Goal: Task Accomplishment & Management: Manage account settings

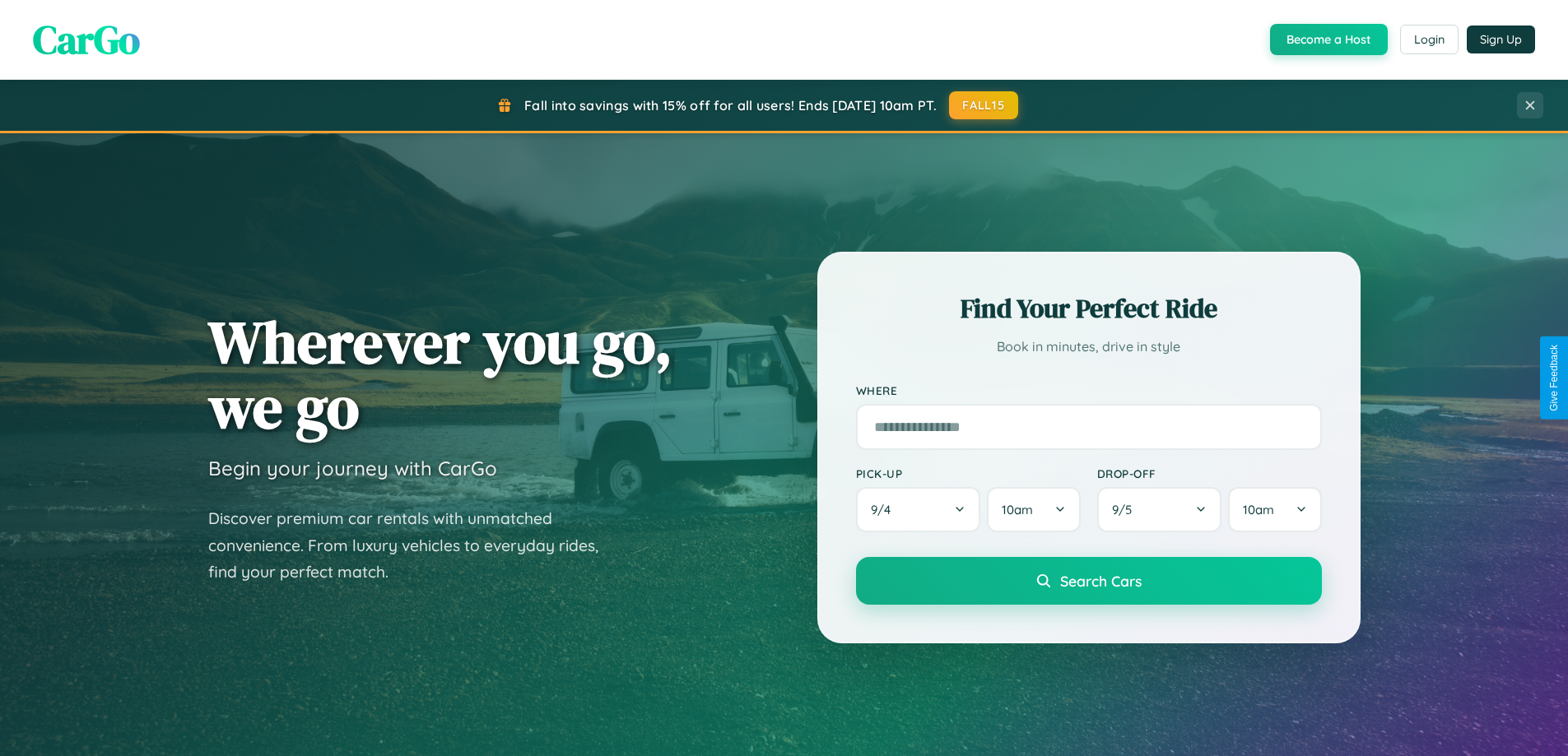
scroll to position [3167, 0]
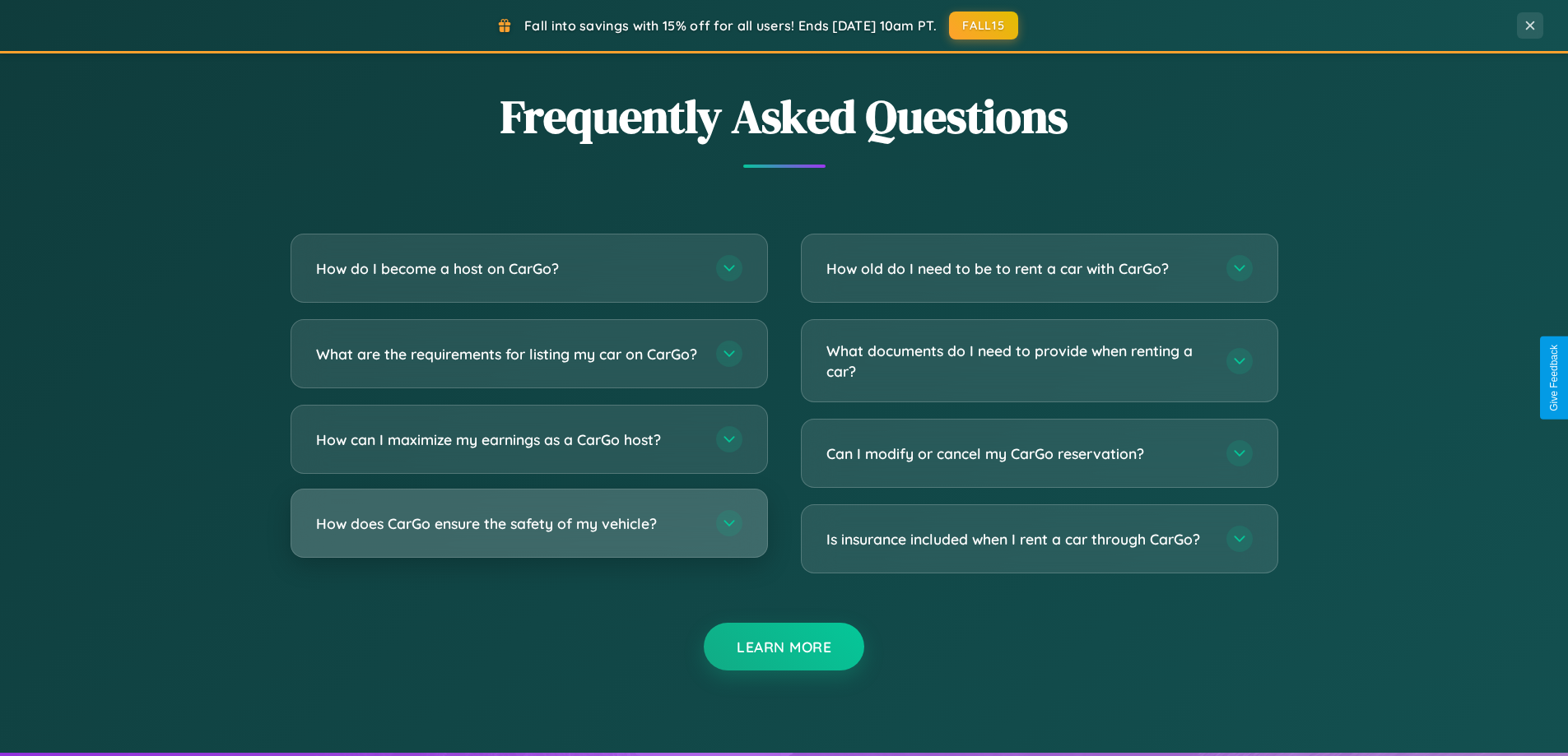
click at [528, 534] on h3 "How does CarGo ensure the safety of my vehicle?" at bounding box center [507, 524] width 384 height 21
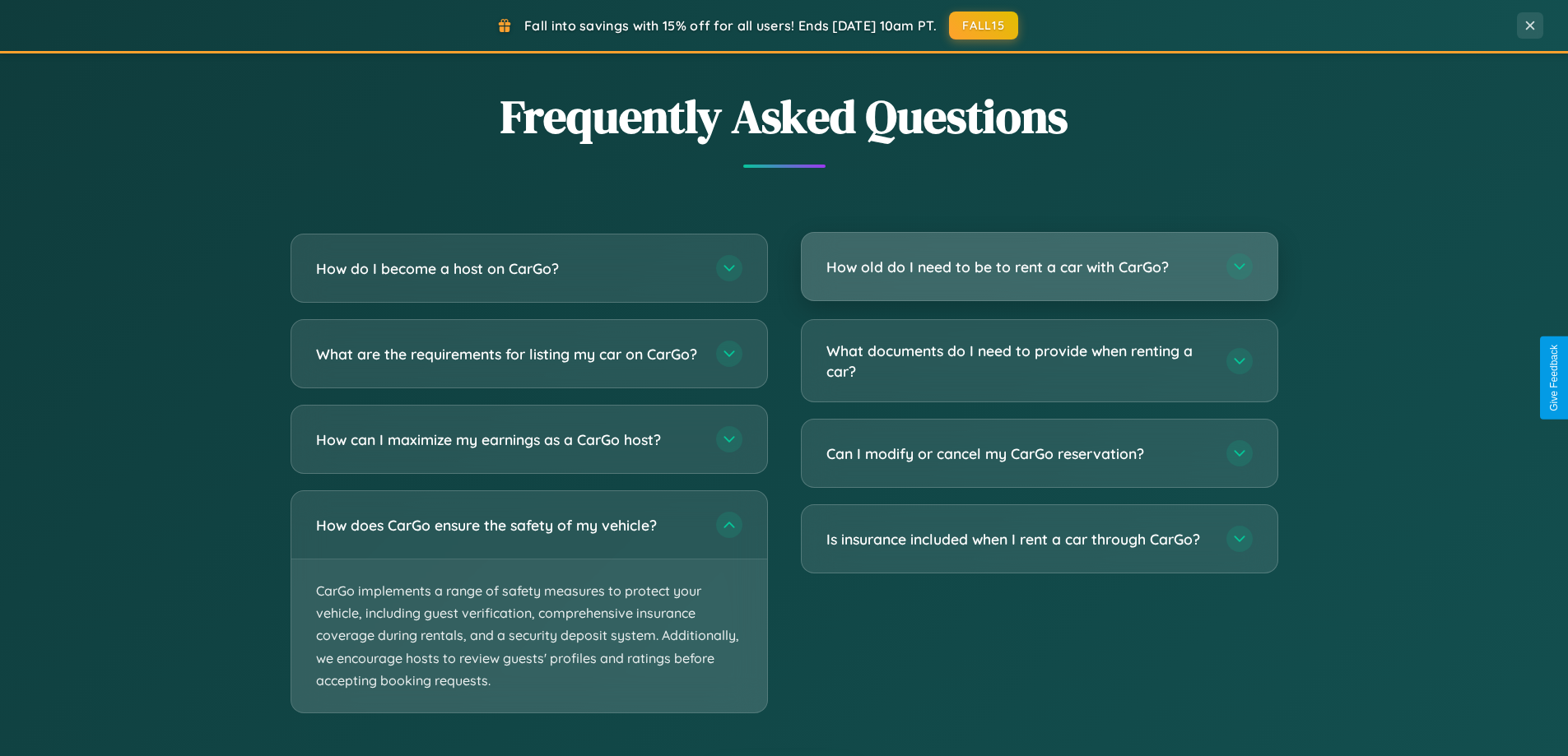
click at [1039, 266] on h3 "How old do I need to be to rent a car with CarGo?" at bounding box center [1018, 267] width 384 height 21
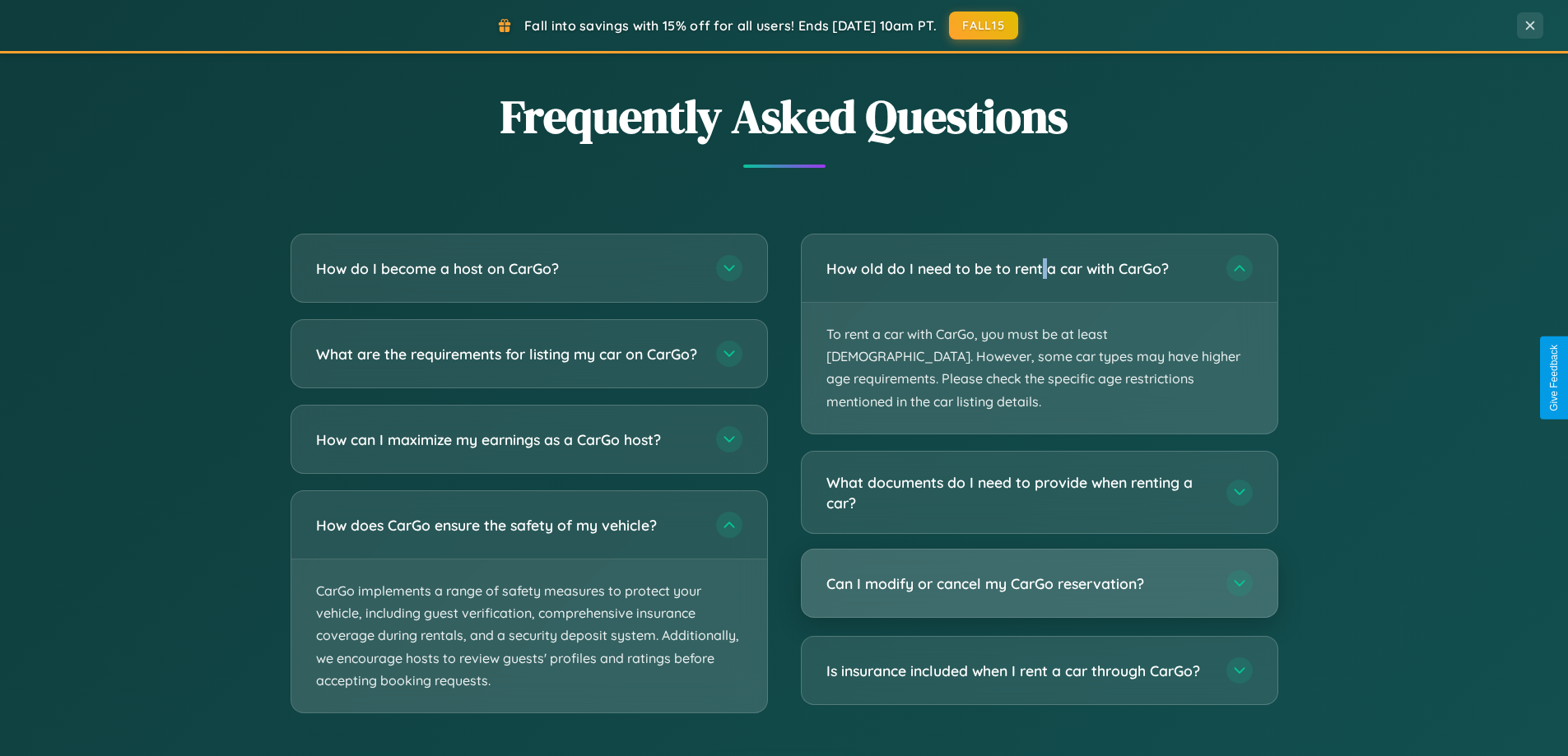
click at [1039, 573] on h3 "Can I modify or cancel my CarGo reservation?" at bounding box center [1018, 584] width 384 height 21
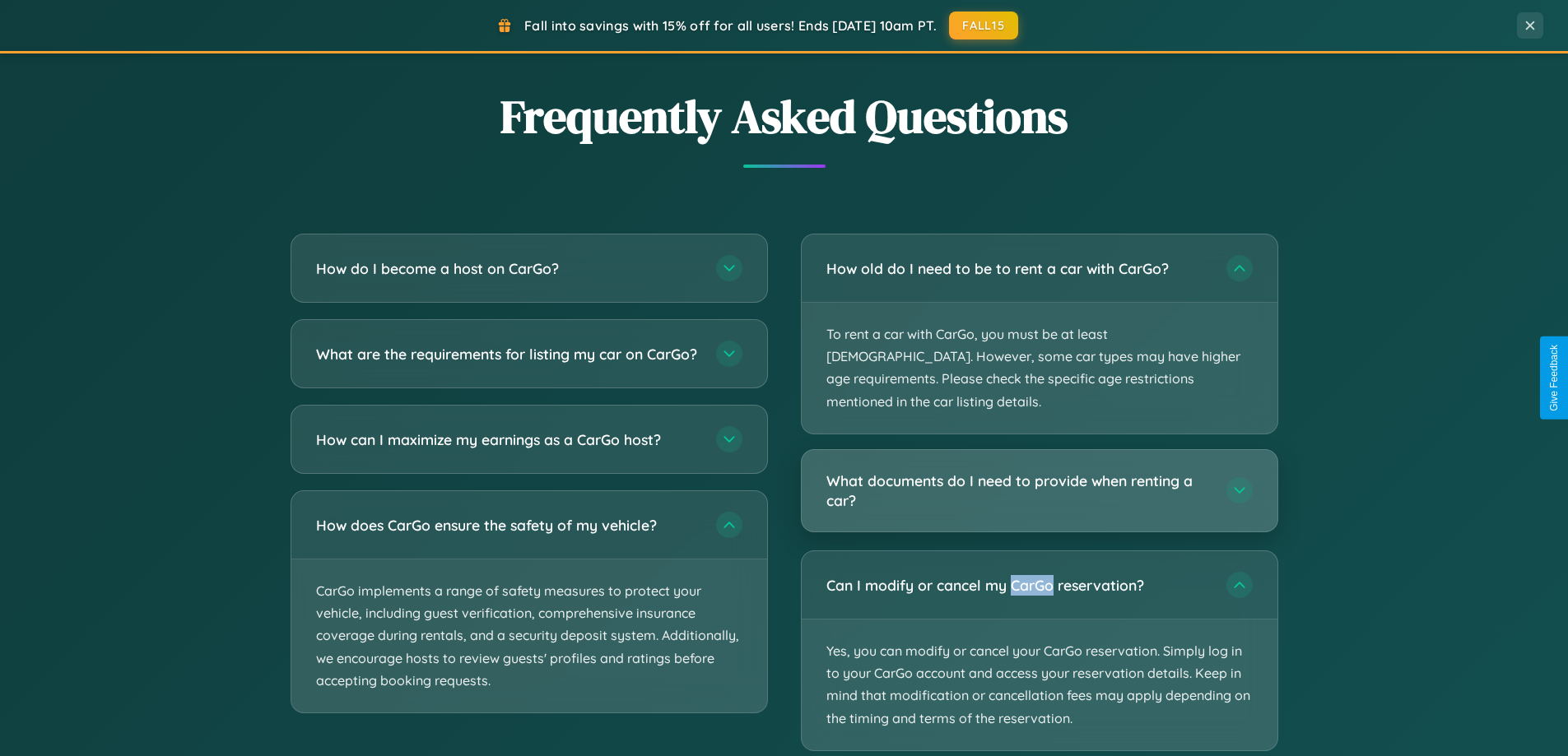
click at [1039, 471] on h3 "What documents do I need to provide when renting a car?" at bounding box center [1018, 491] width 384 height 40
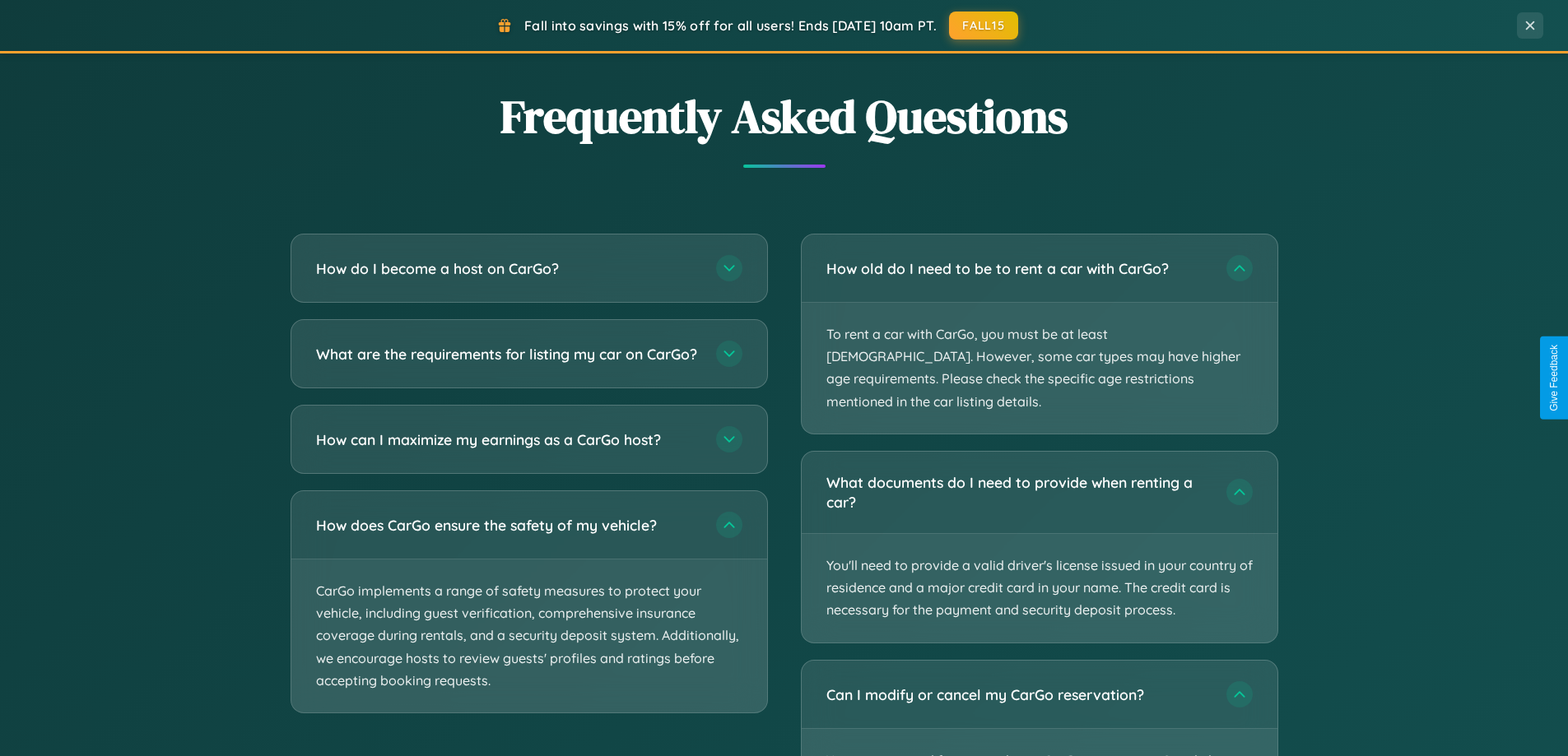
scroll to position [0, 0]
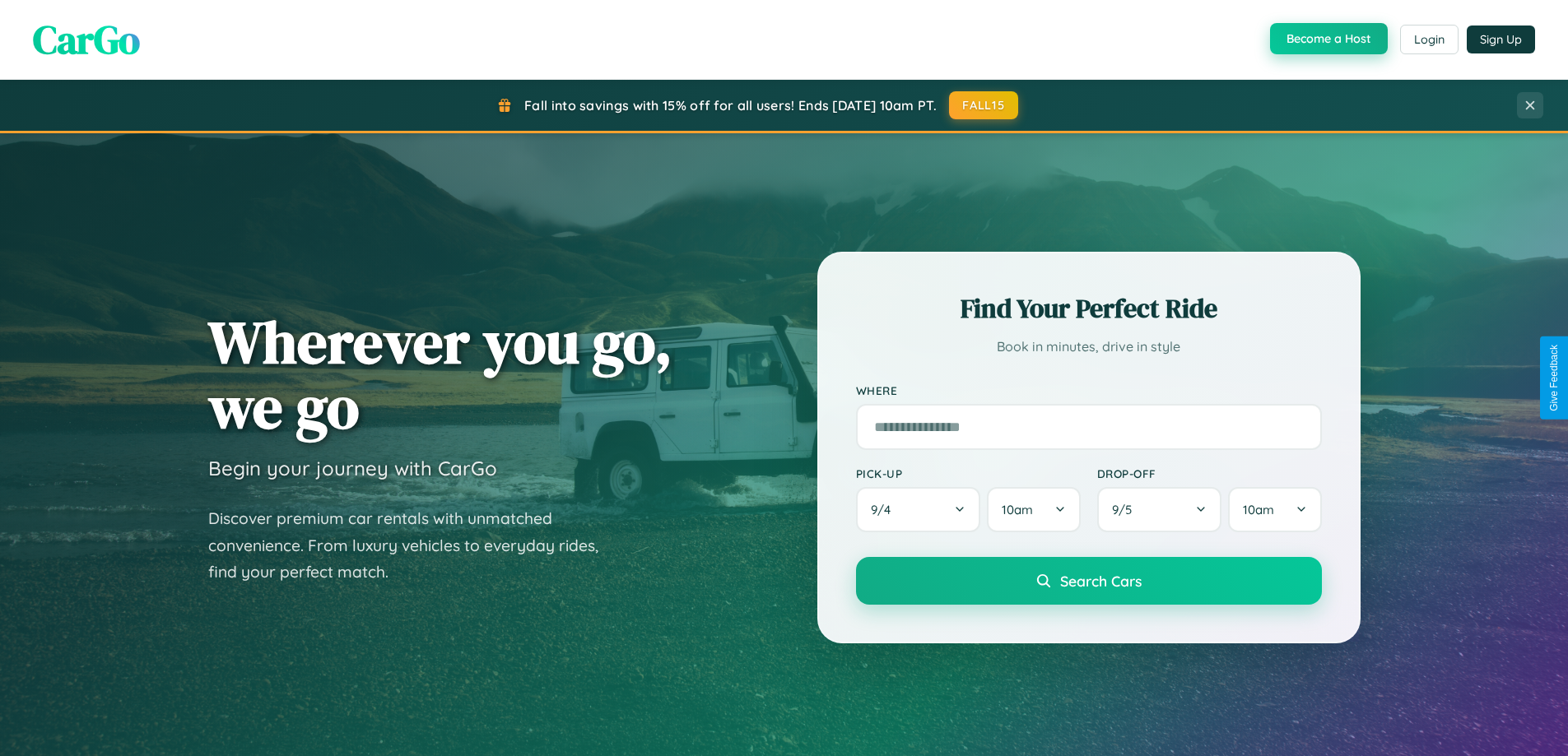
click at [1327, 38] on button "Become a Host" at bounding box center [1328, 38] width 117 height 31
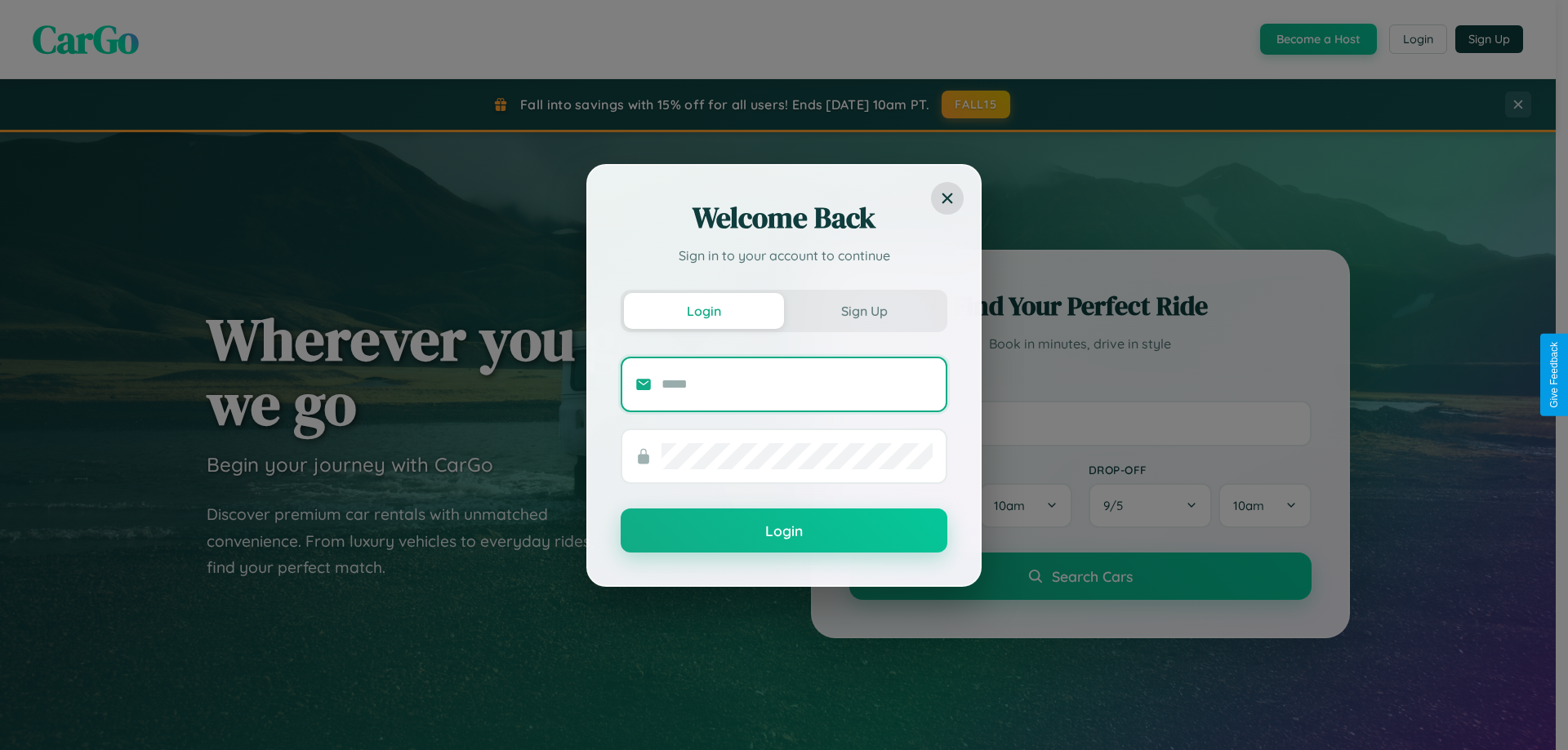
click at [797, 384] on input "text" at bounding box center [797, 384] width 271 height 26
type input "**********"
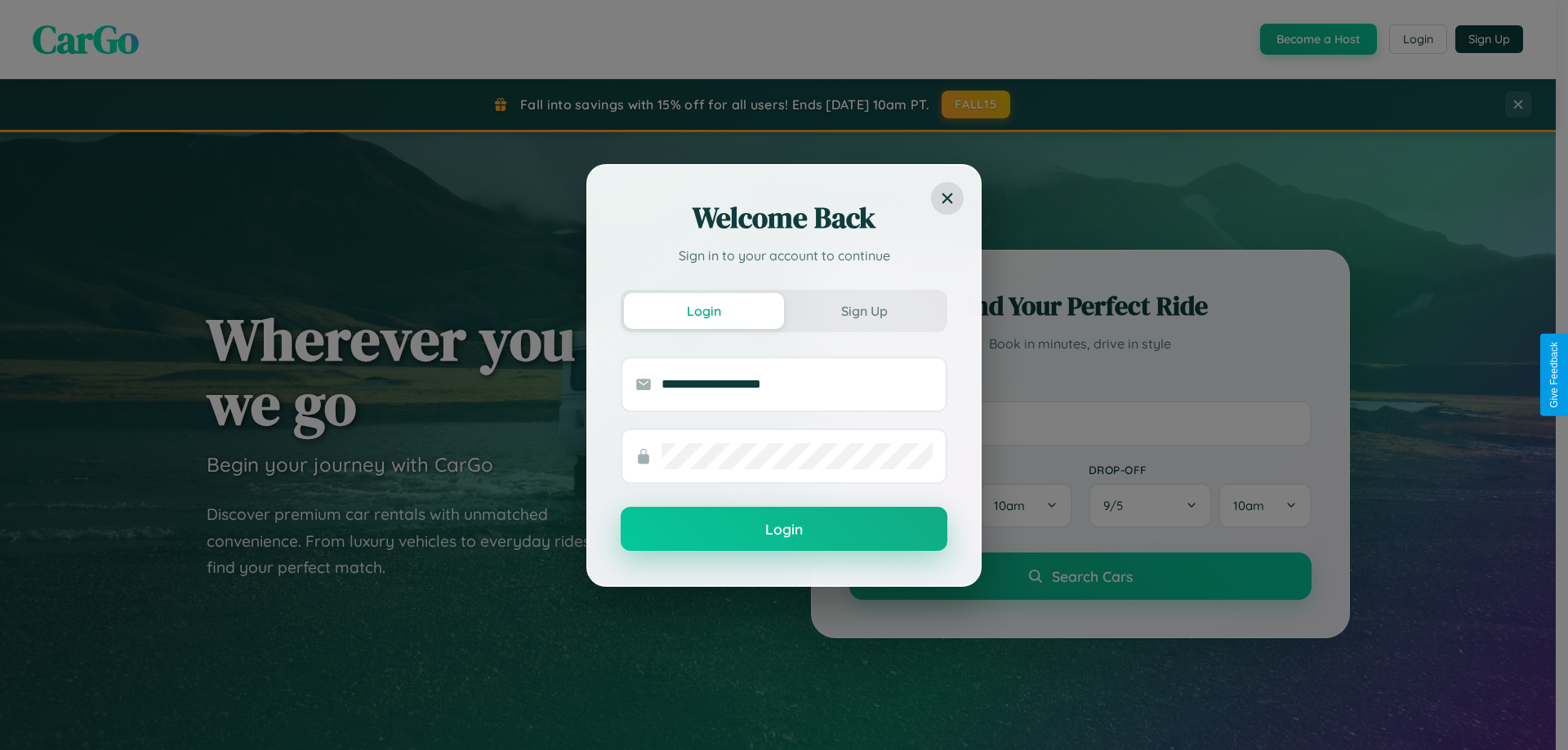
click at [784, 530] on button "Login" at bounding box center [784, 528] width 326 height 44
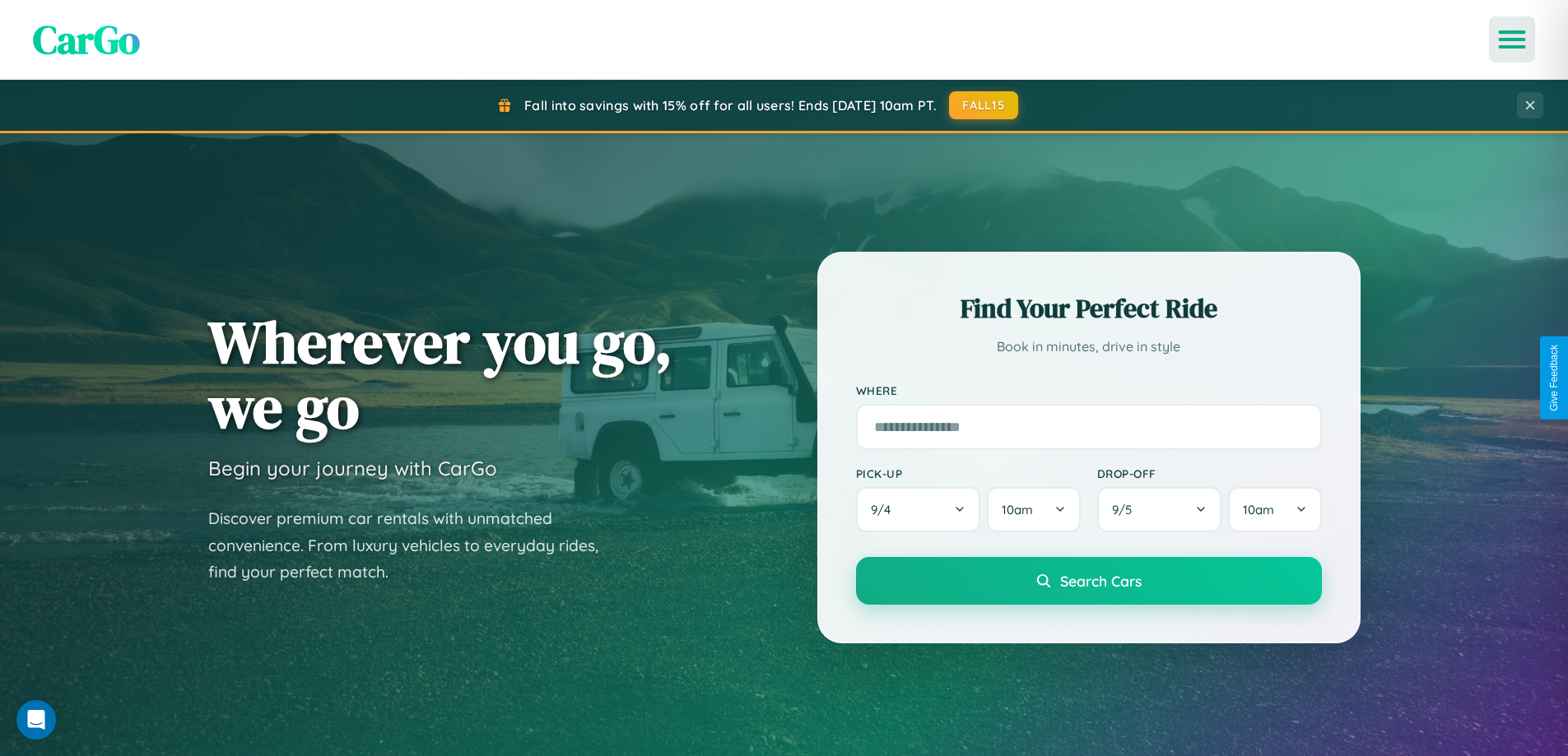
click at [1512, 39] on icon "Open menu" at bounding box center [1511, 39] width 23 height 15
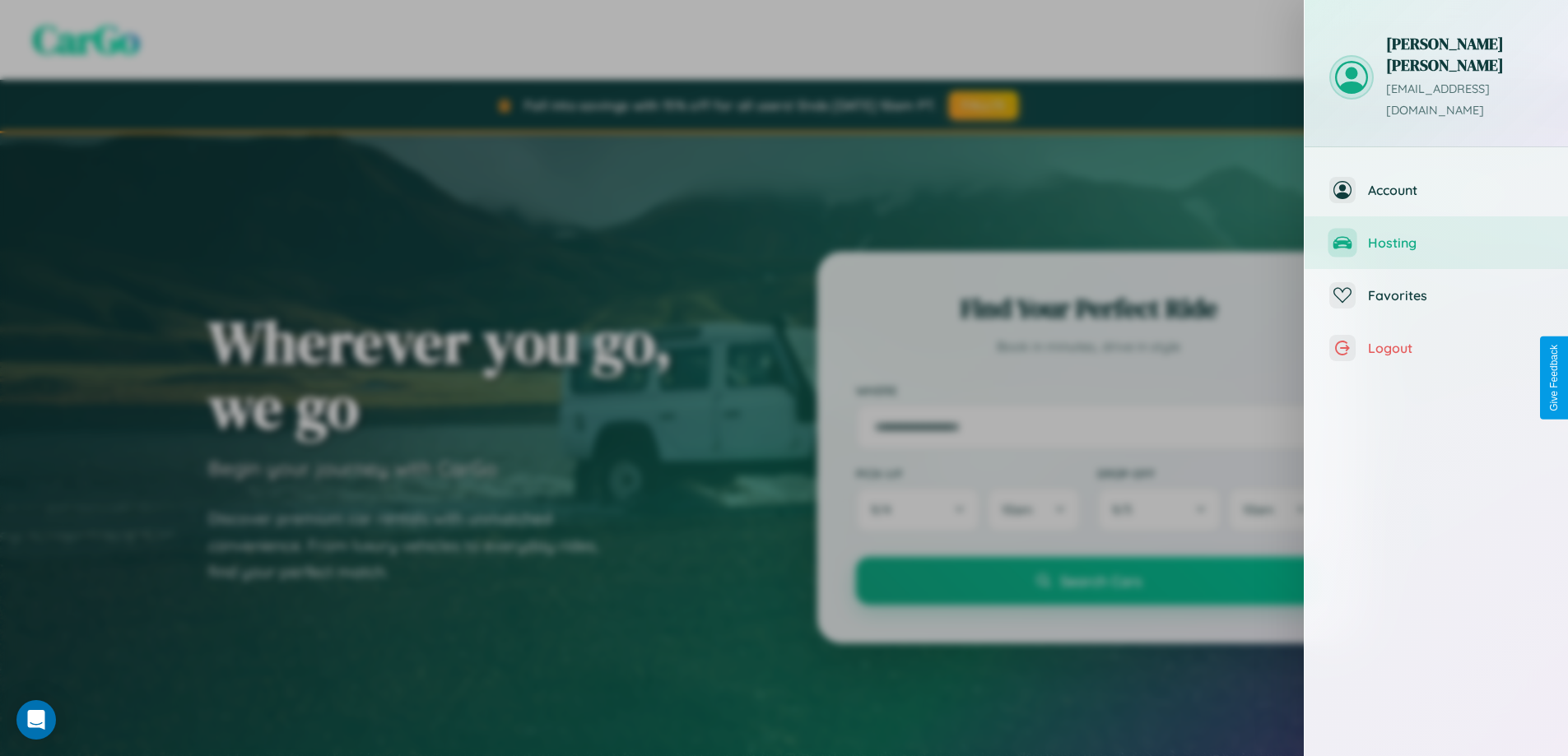
click at [1437, 235] on span "Hosting" at bounding box center [1455, 243] width 175 height 17
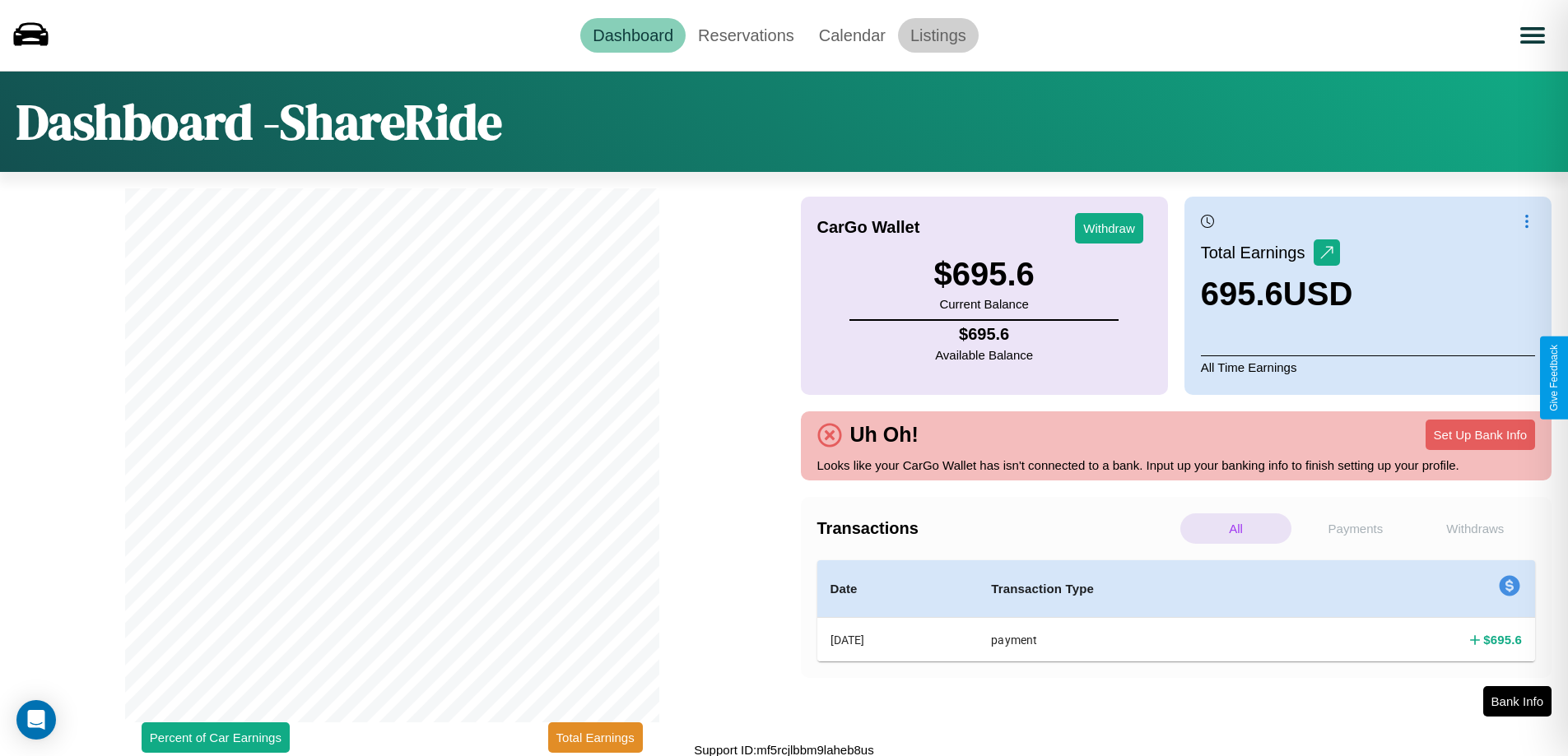
click at [937, 35] on link "Listings" at bounding box center [938, 36] width 81 height 35
